Goal: Task Accomplishment & Management: Complete application form

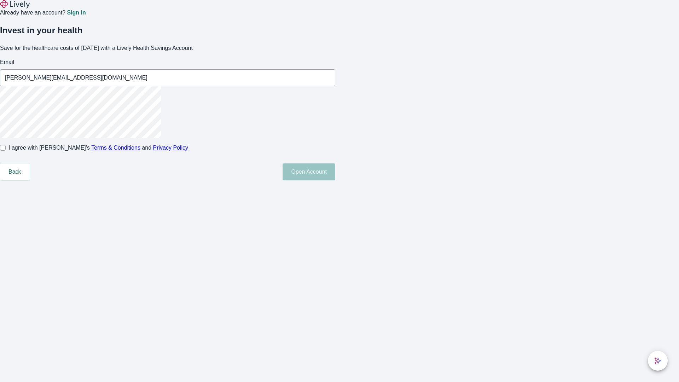
click at [6, 151] on input "I agree with Lively’s Terms & Conditions and Privacy Policy" at bounding box center [3, 148] width 6 height 6
checkbox input "true"
click at [335, 180] on button "Open Account" at bounding box center [309, 171] width 53 height 17
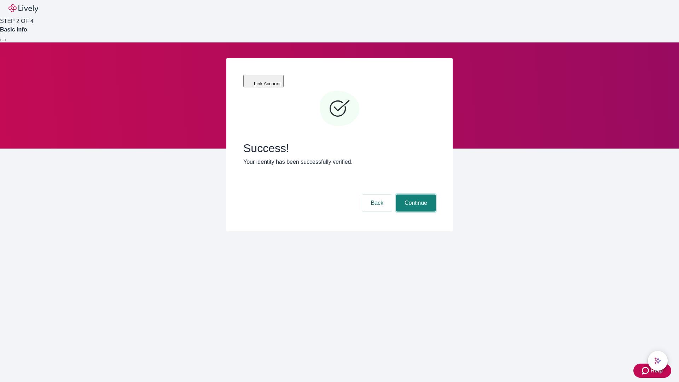
click at [415, 195] on button "Continue" at bounding box center [416, 203] width 40 height 17
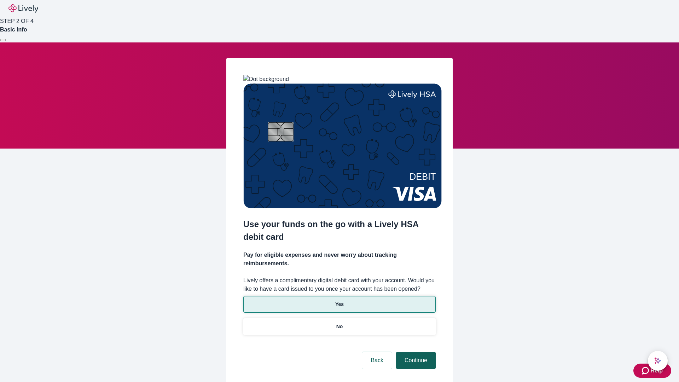
click at [339, 323] on p "No" at bounding box center [339, 326] width 7 height 7
click at [415, 352] on button "Continue" at bounding box center [416, 360] width 40 height 17
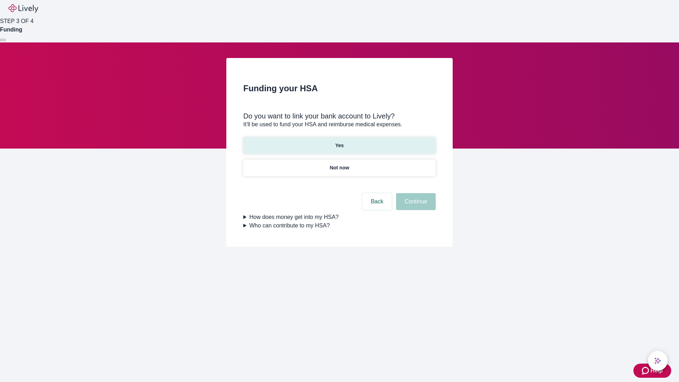
click at [339, 142] on p "Yes" at bounding box center [339, 145] width 8 height 7
click at [415, 193] on button "Continue" at bounding box center [416, 201] width 40 height 17
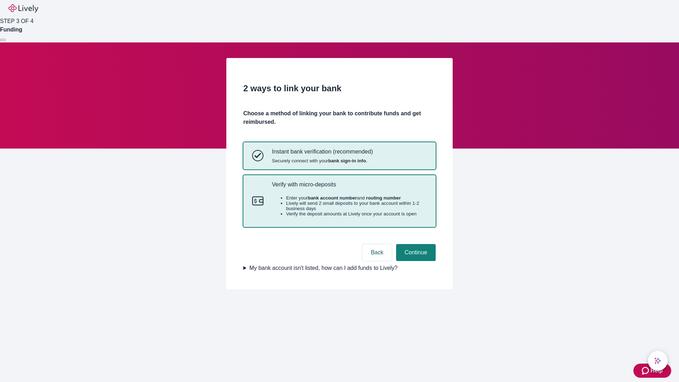
click at [349, 188] on p "Verify with micro-deposits" at bounding box center [349, 184] width 155 height 7
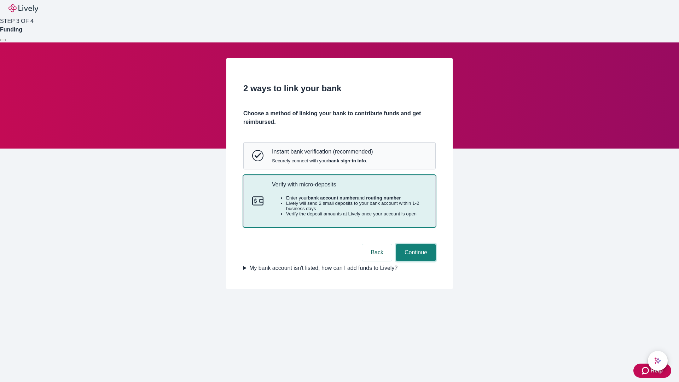
click at [415, 261] on button "Continue" at bounding box center [416, 252] width 40 height 17
